Goal: Task Accomplishment & Management: Manage account settings

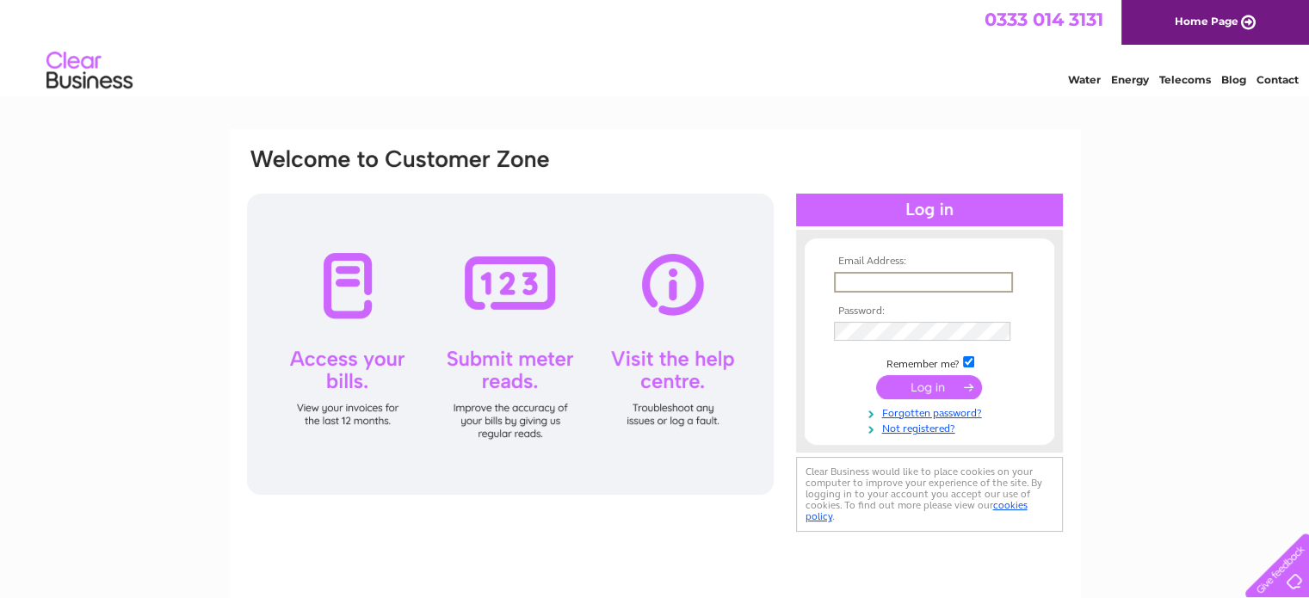
type input "accounts@maclarenwarner.co.uk"
click at [876, 374] on input "submit" at bounding box center [929, 386] width 106 height 24
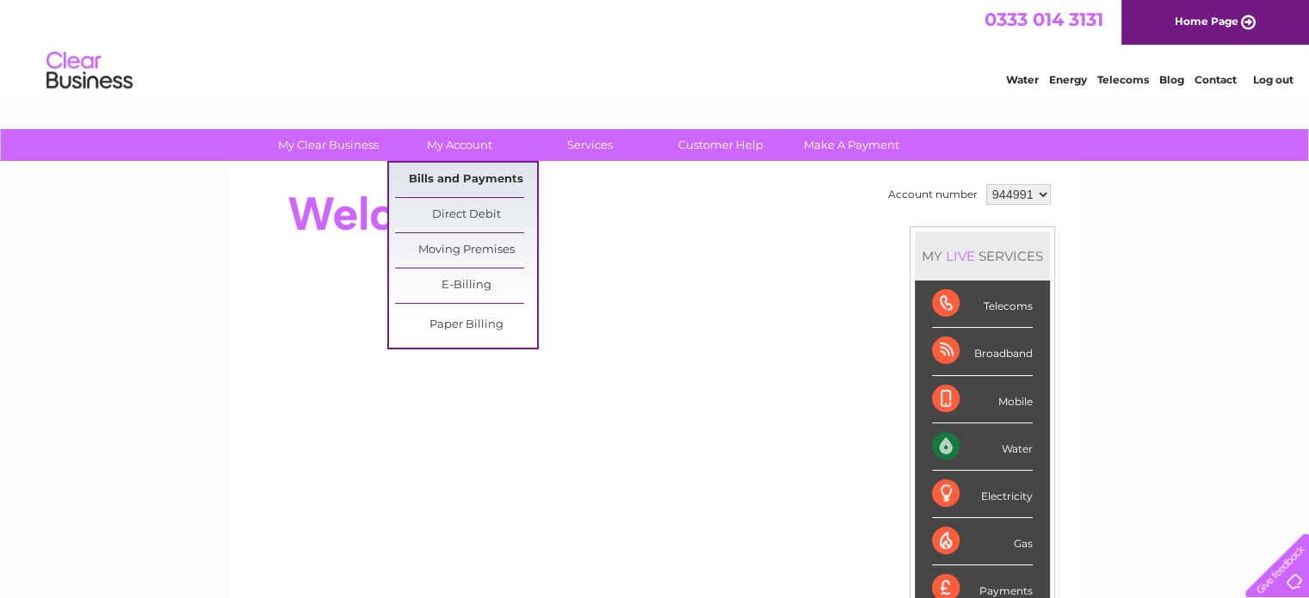
click at [480, 168] on link "Bills and Payments" at bounding box center [466, 180] width 142 height 34
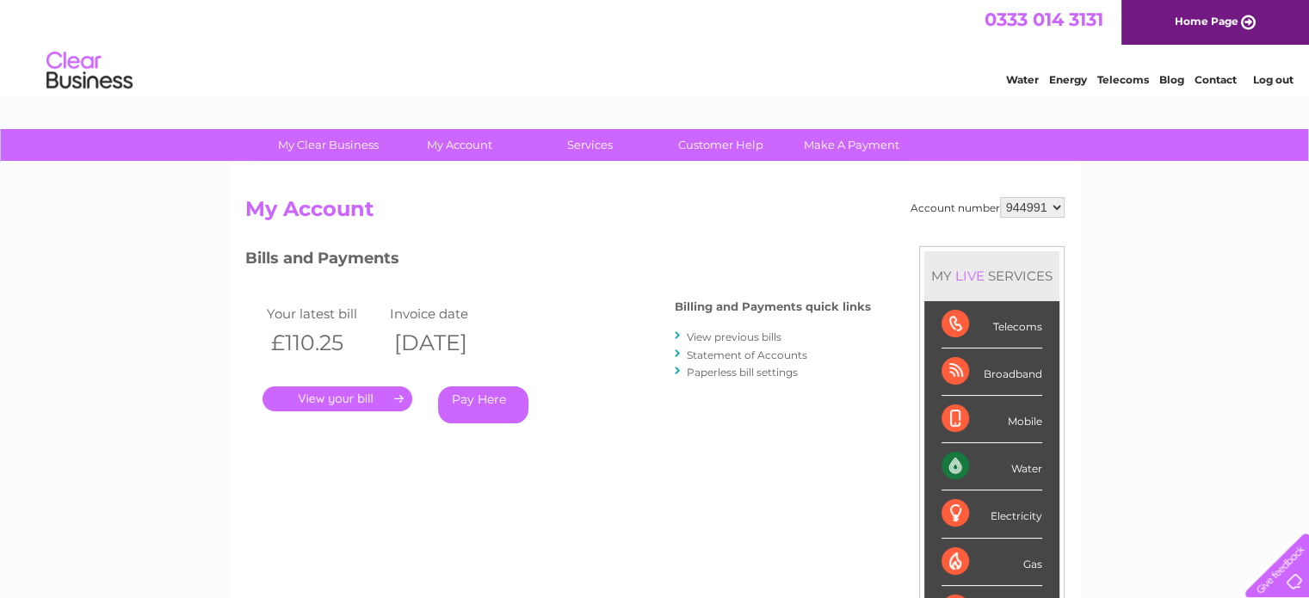
click at [749, 351] on link "Statement of Accounts" at bounding box center [747, 354] width 120 height 13
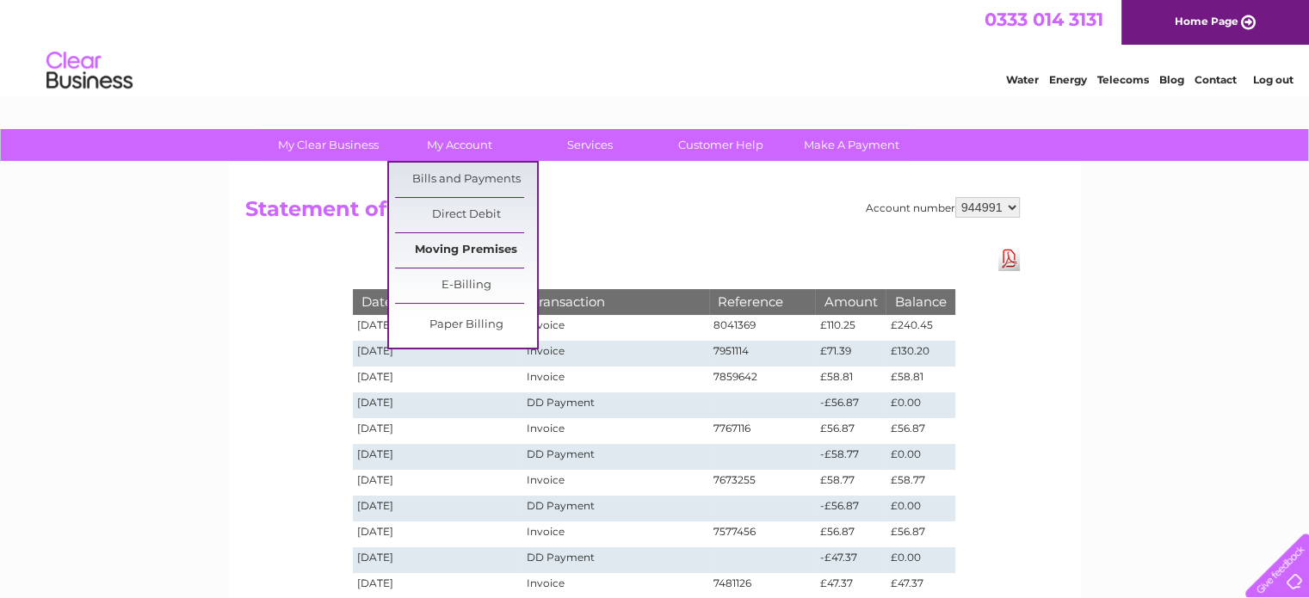
click at [474, 240] on link "Moving Premises" at bounding box center [466, 250] width 142 height 34
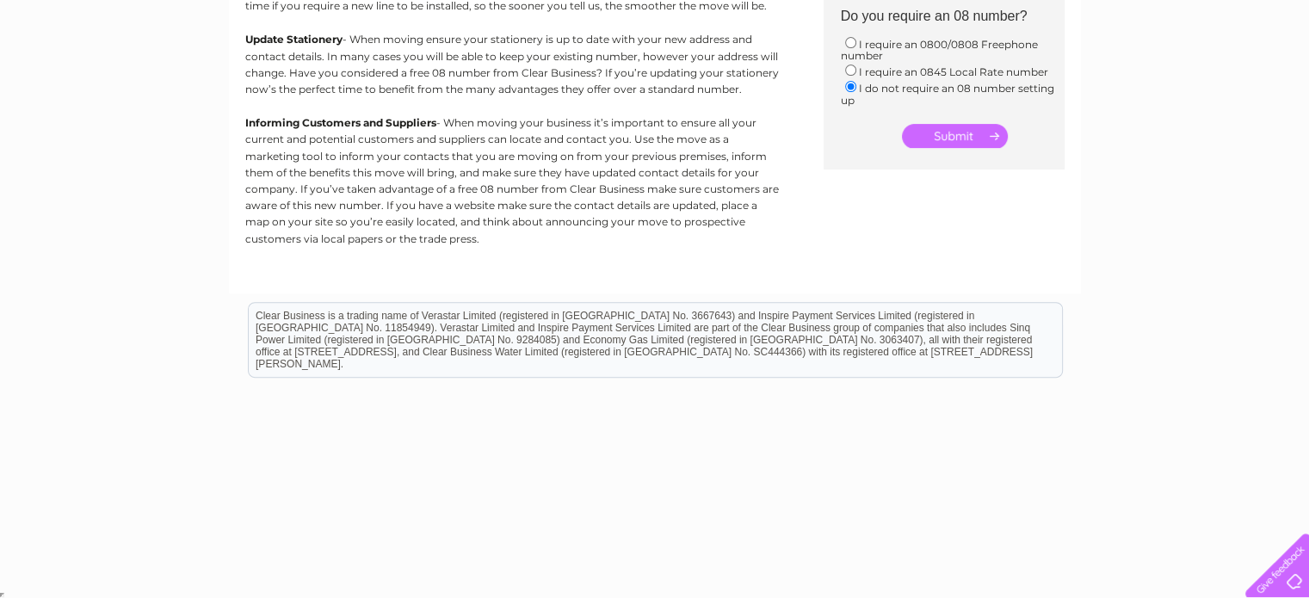
scroll to position [551, 0]
